Goal: Information Seeking & Learning: Understand process/instructions

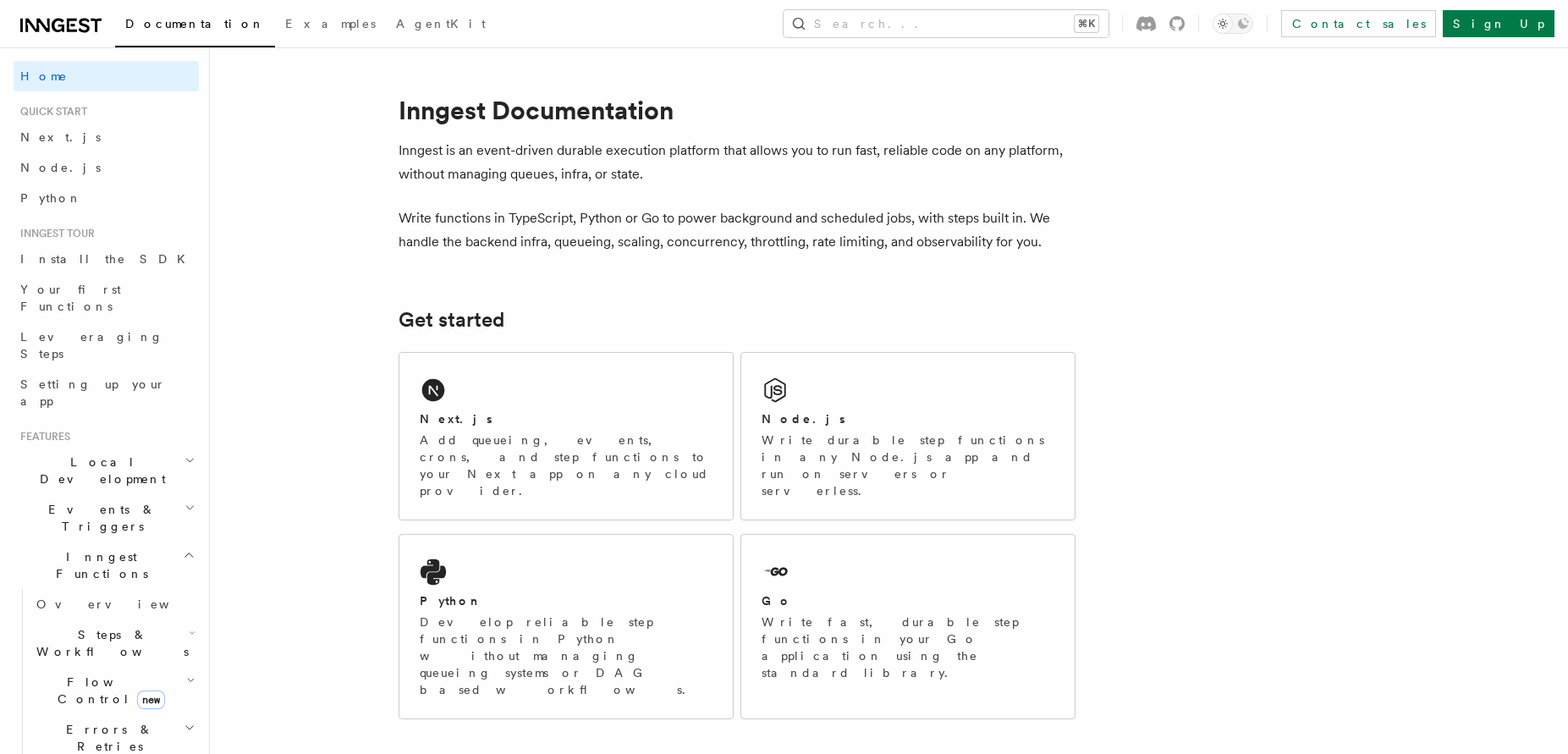
click at [466, 242] on p "Write functions in TypeScript, Python or Go to power background and scheduled j…" at bounding box center [737, 230] width 677 height 47
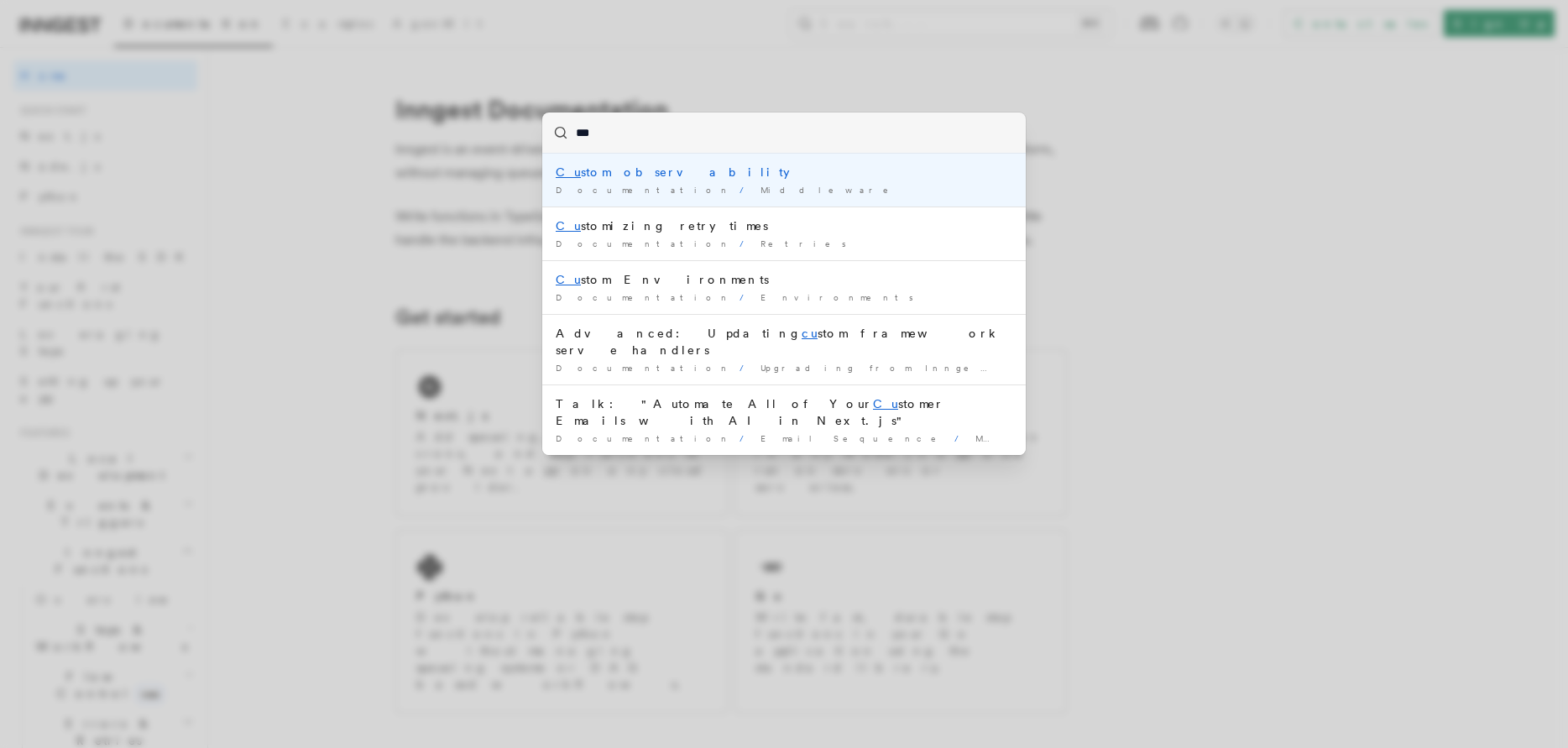
type input "****"
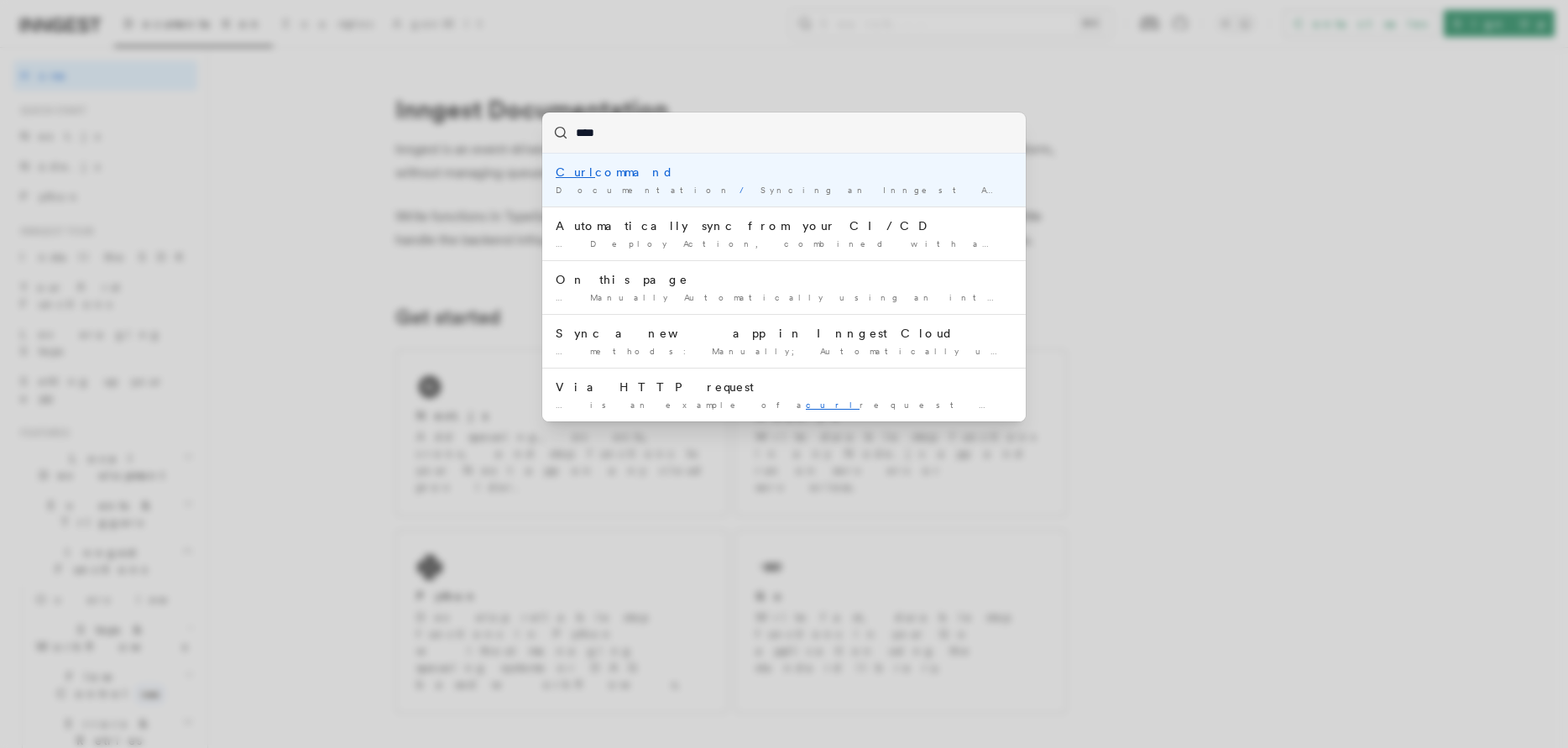
click at [698, 175] on div "Curl command" at bounding box center [784, 173] width 457 height 17
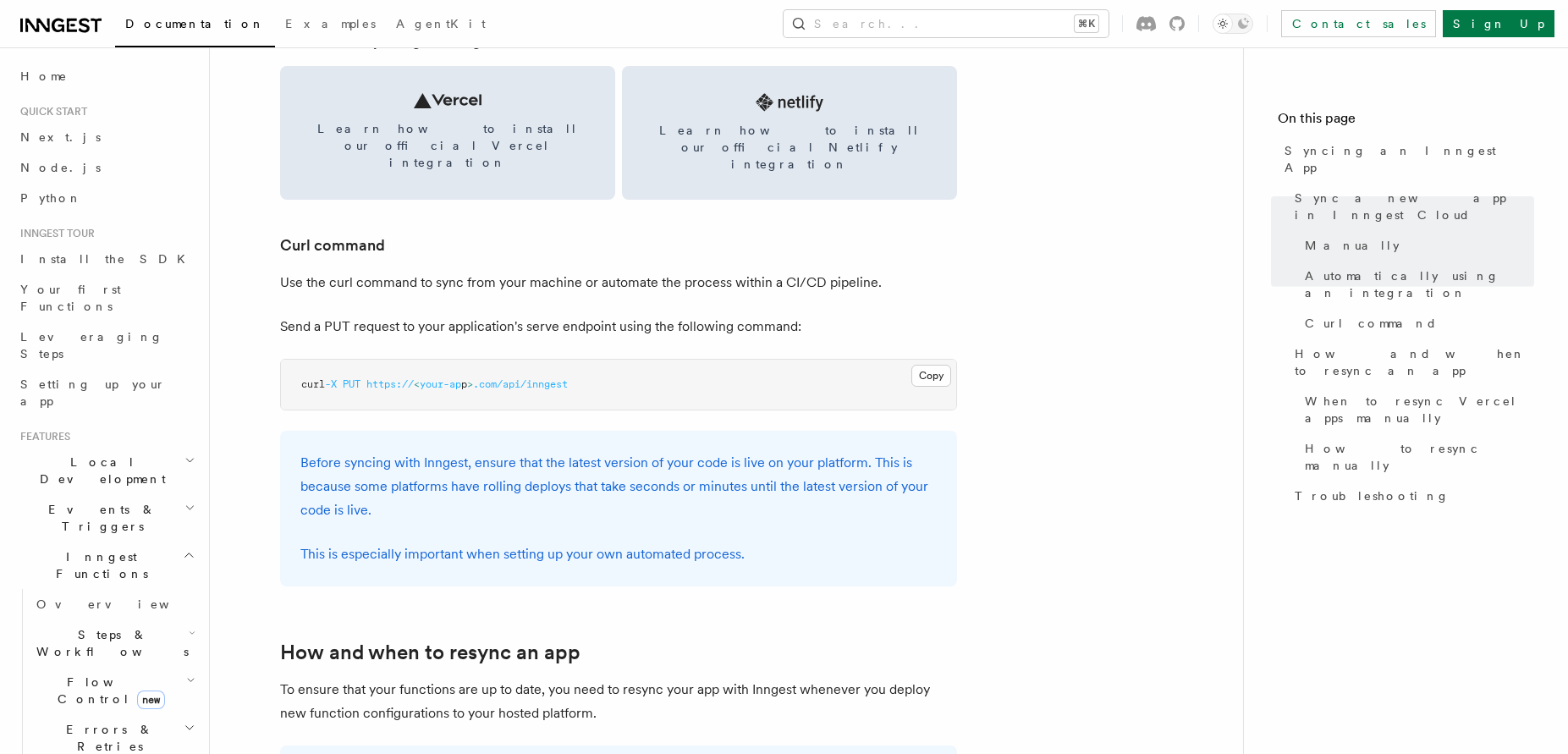
scroll to position [2450, 0]
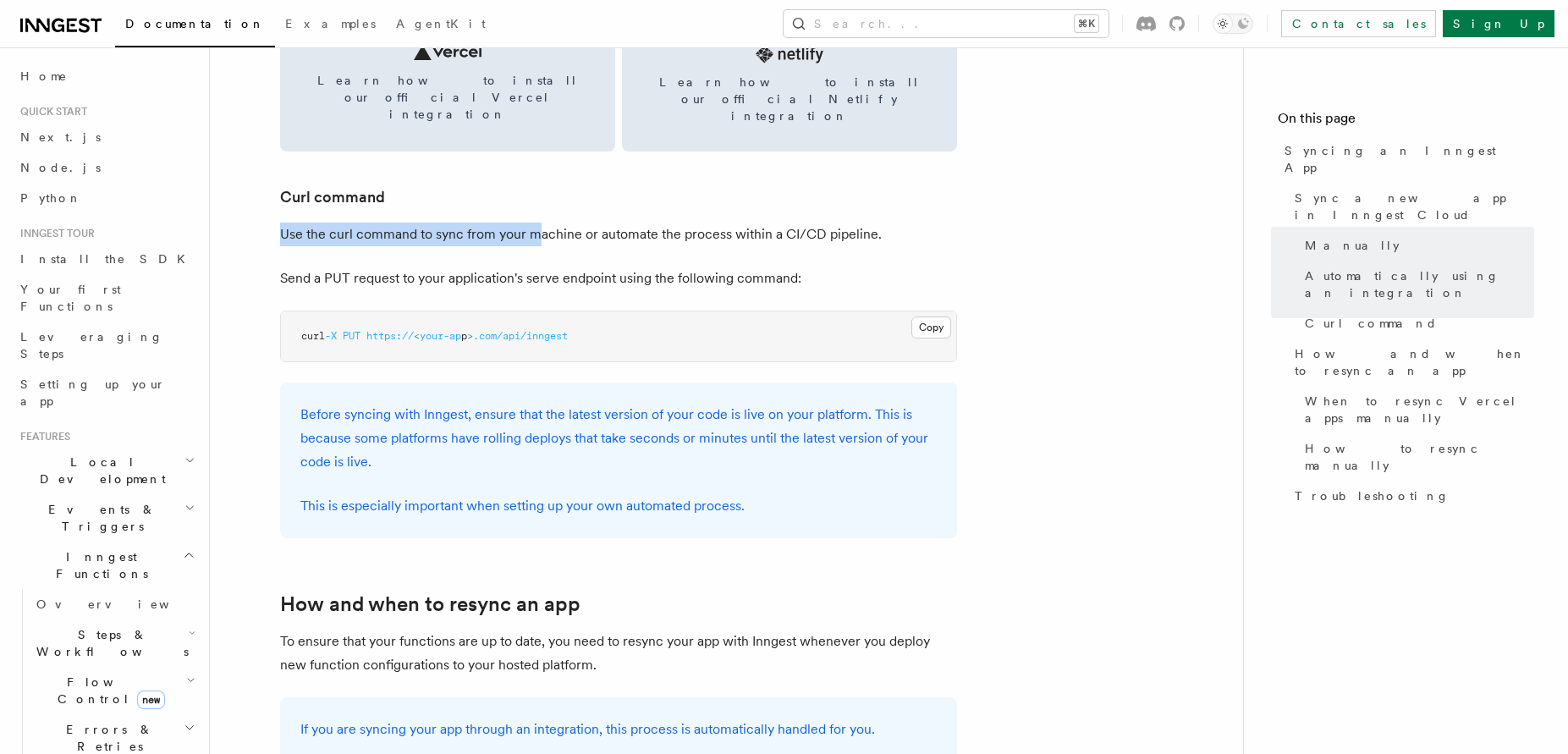
drag, startPoint x: 539, startPoint y: 197, endPoint x: 746, endPoint y: 187, distance: 207.2
click at [746, 223] on p "Use the curl command to sync from your machine or automate the process within a…" at bounding box center [619, 235] width 677 height 24
click at [755, 223] on p "Use the curl command to sync from your machine or automate the process within a…" at bounding box center [619, 235] width 677 height 24
drag, startPoint x: 400, startPoint y: 251, endPoint x: 588, endPoint y: 246, distance: 188.1
click at [588, 266] on p "Send a PUT request to your application's serve endpoint using the following com…" at bounding box center [619, 278] width 677 height 24
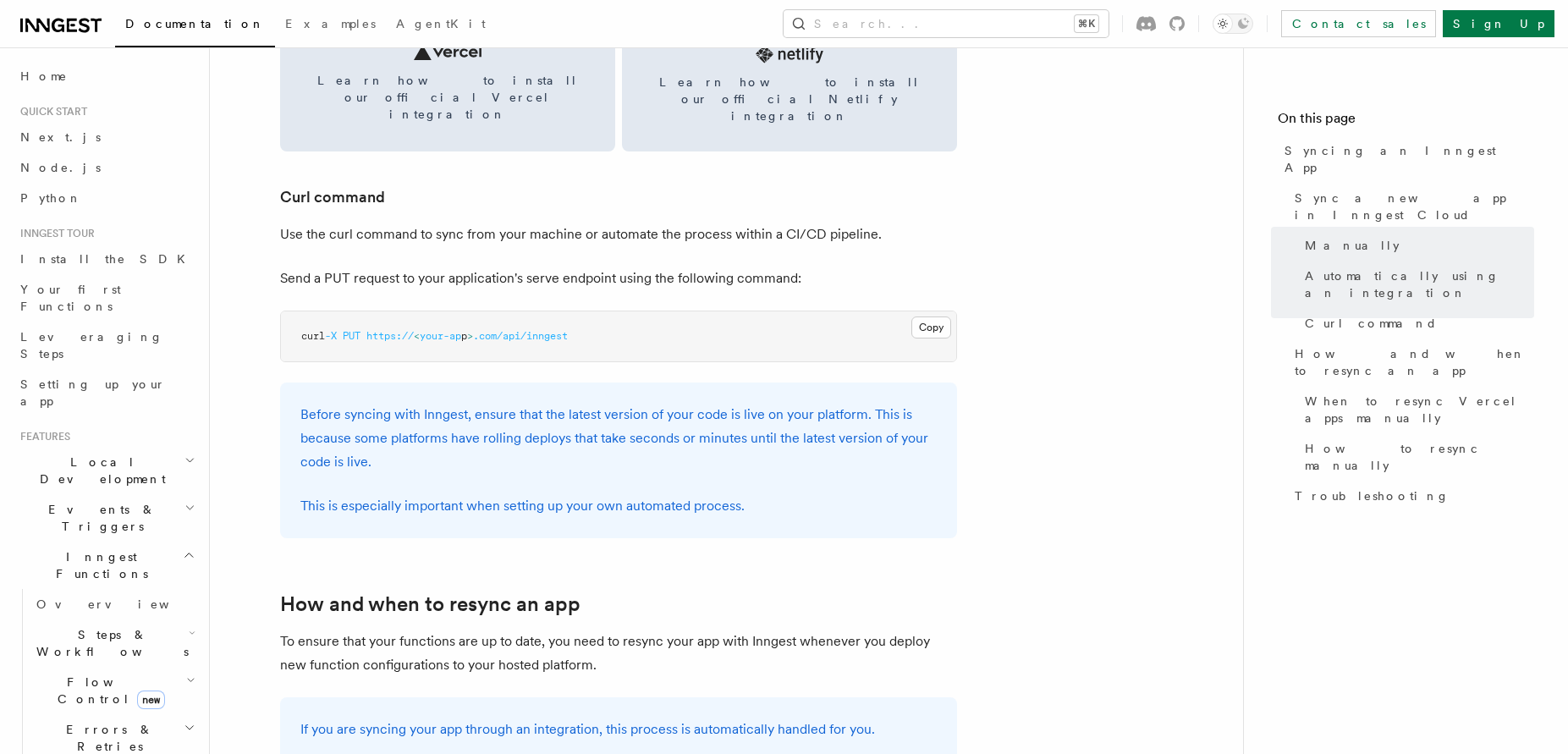
click at [617, 262] on article "Platform Deployment Syncing an Inngest App After deploying your code to a hosti…" at bounding box center [726, 413] width 979 height 5577
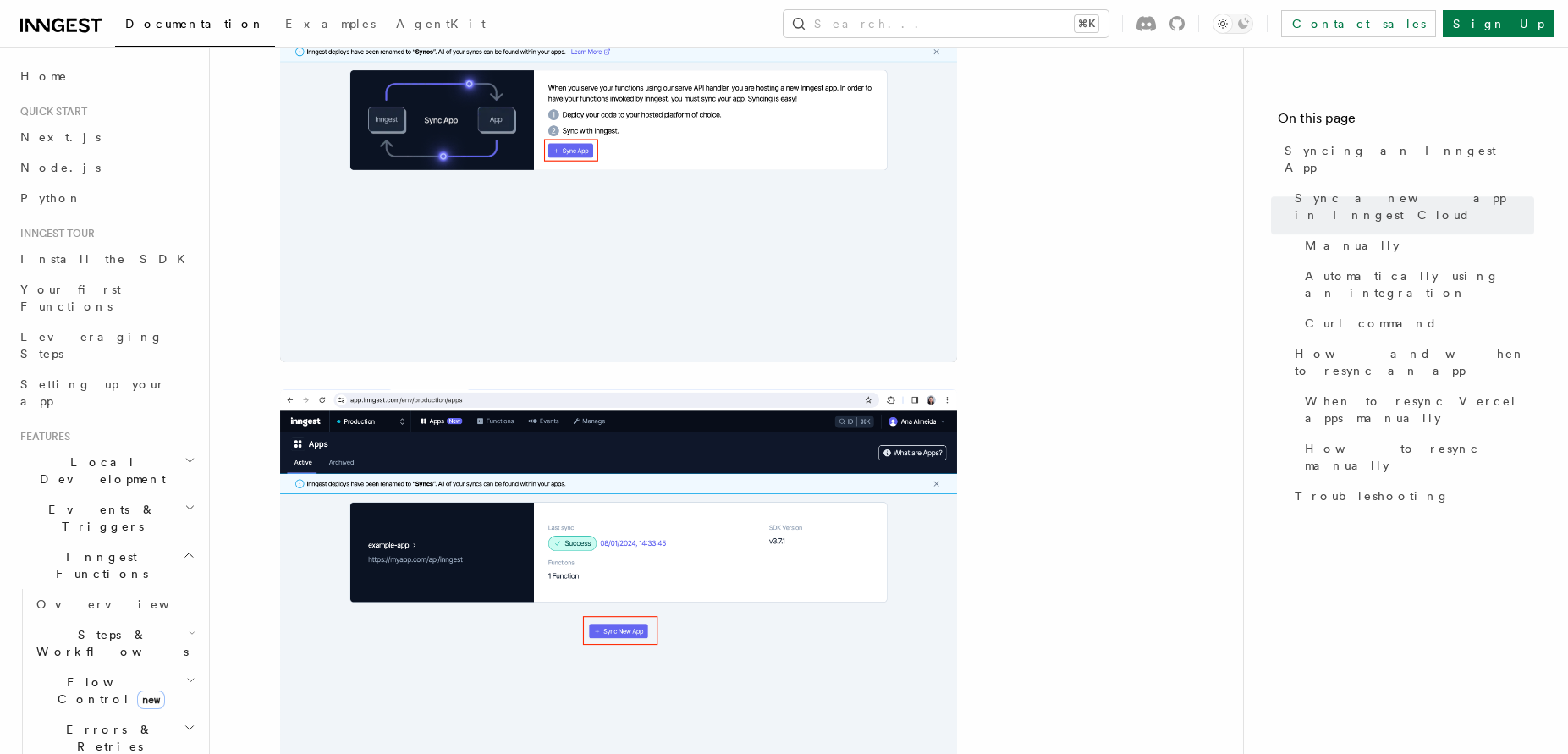
scroll to position [0, 0]
